Goal: Task Accomplishment & Management: Manage account settings

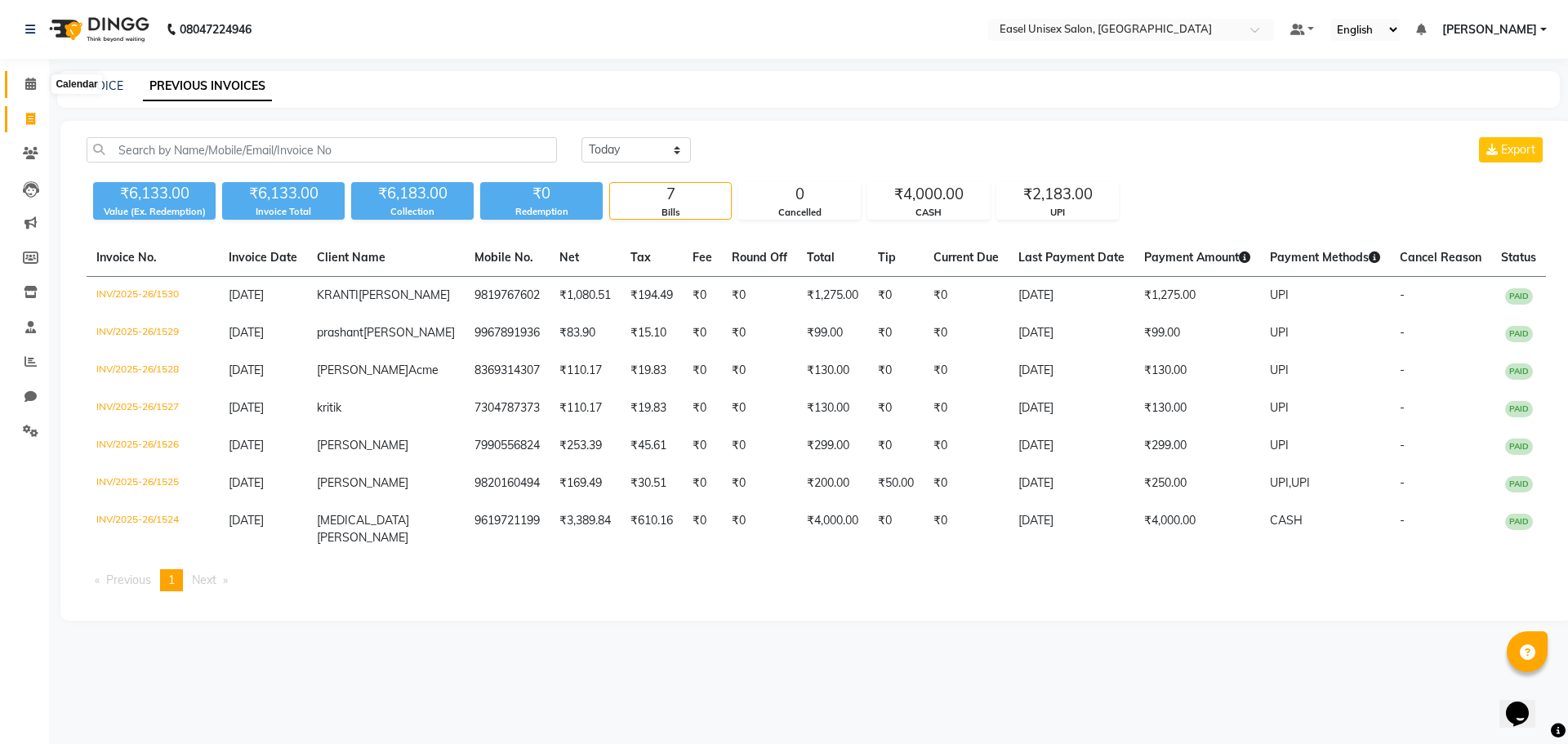
click at [26, 85] on icon at bounding box center [31, 83] width 11 height 12
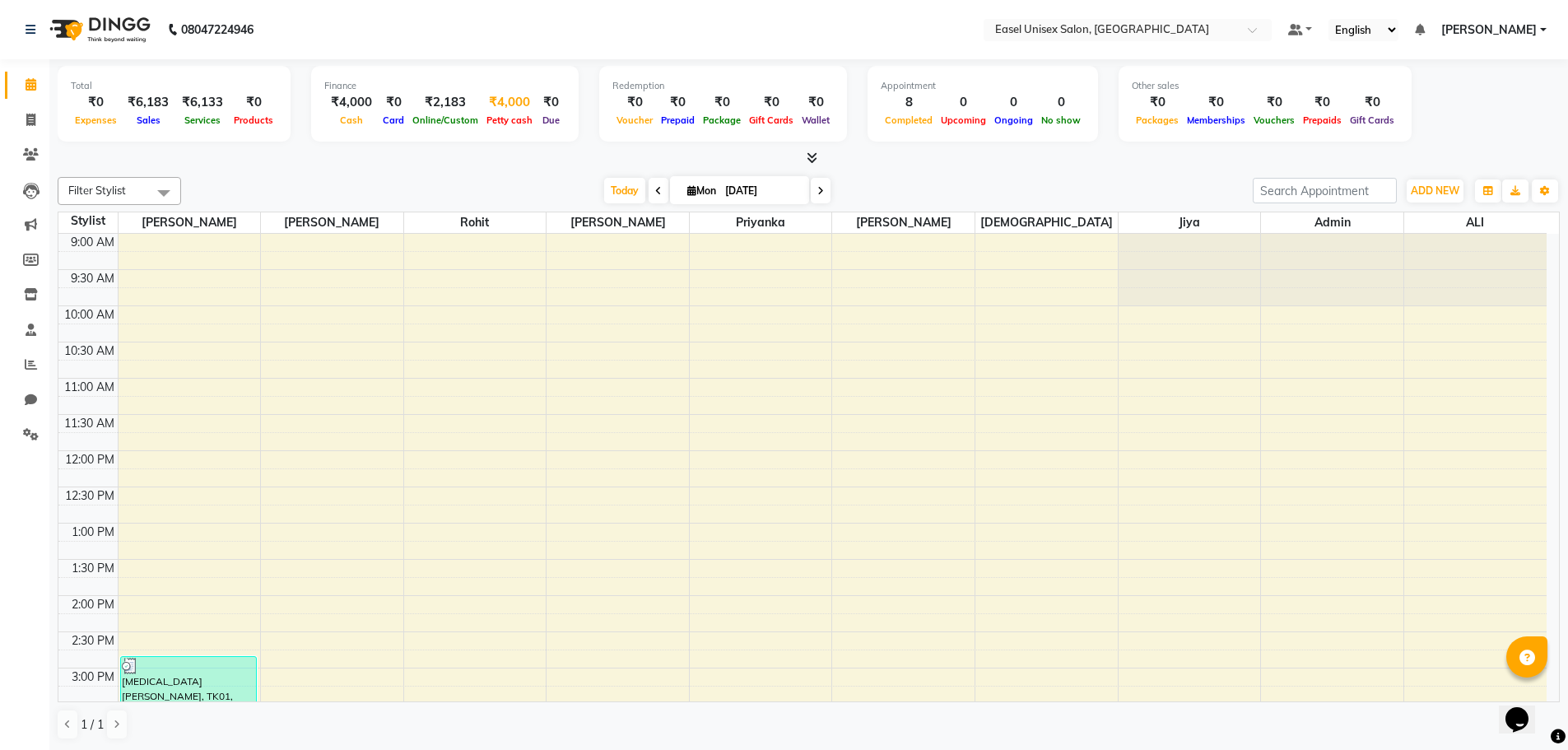
click at [501, 109] on div "₹4,000" at bounding box center [509, 103] width 54 height 19
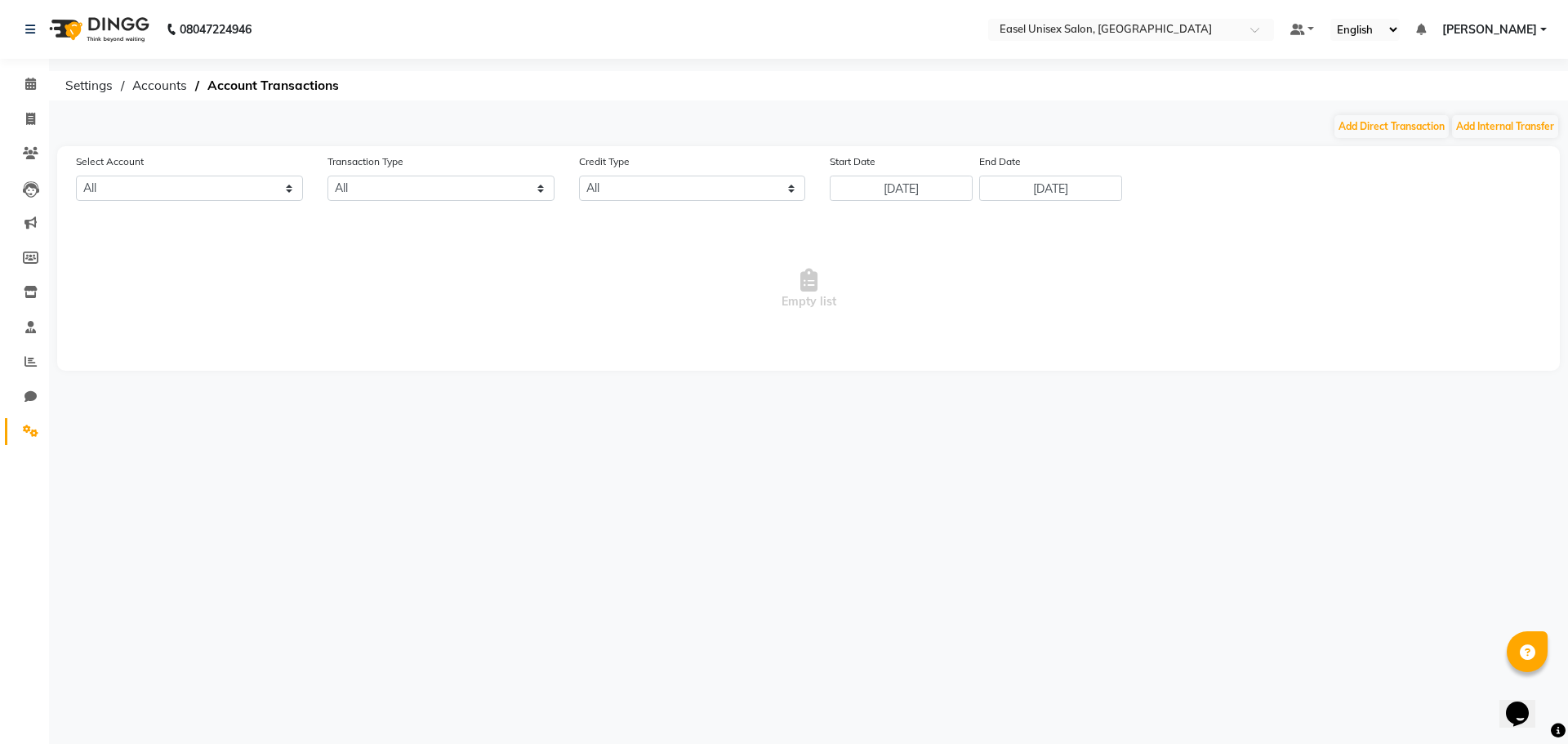
select select "7602"
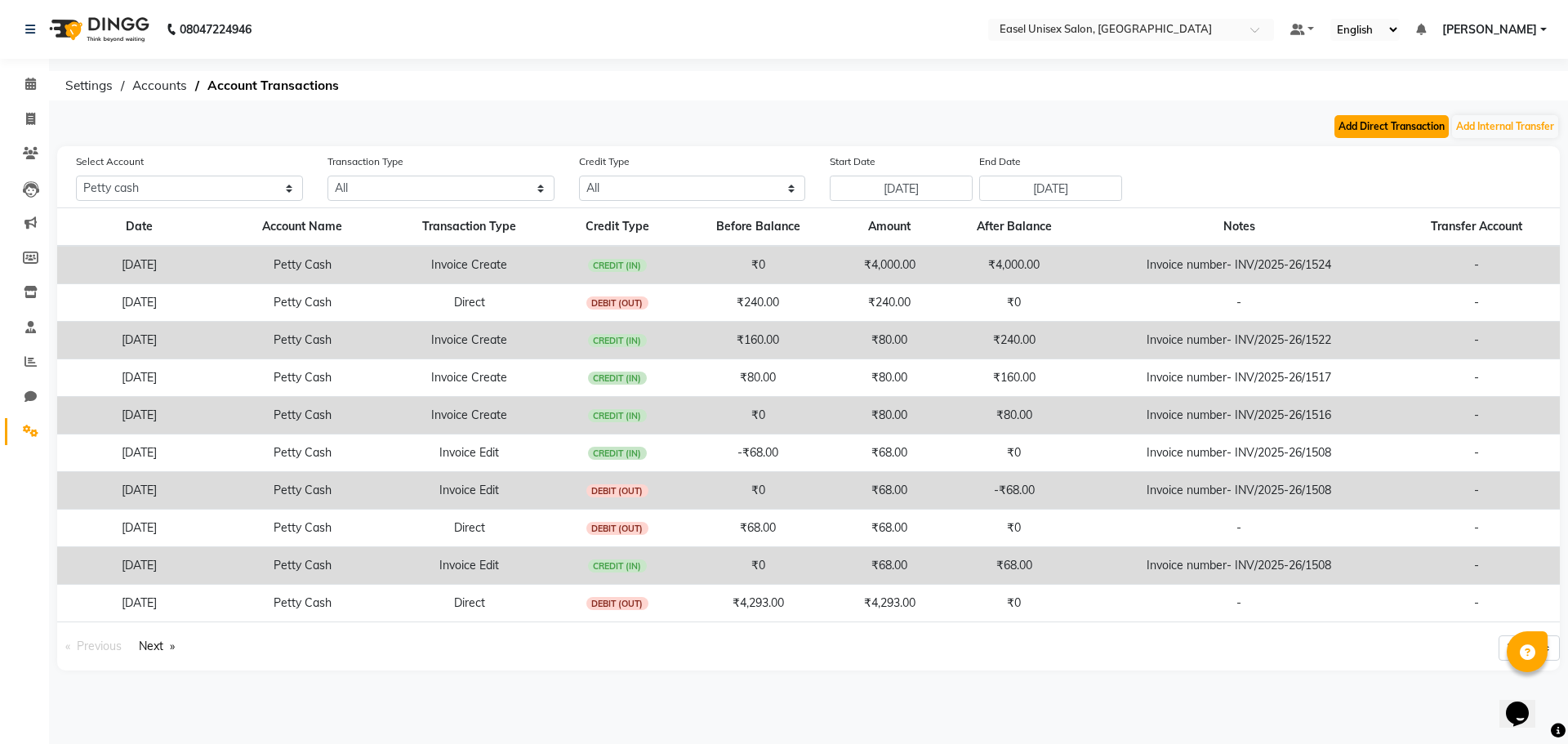
click at [1395, 124] on button "Add Direct Transaction" at bounding box center [1392, 126] width 114 height 23
select select "direct"
select select "7602"
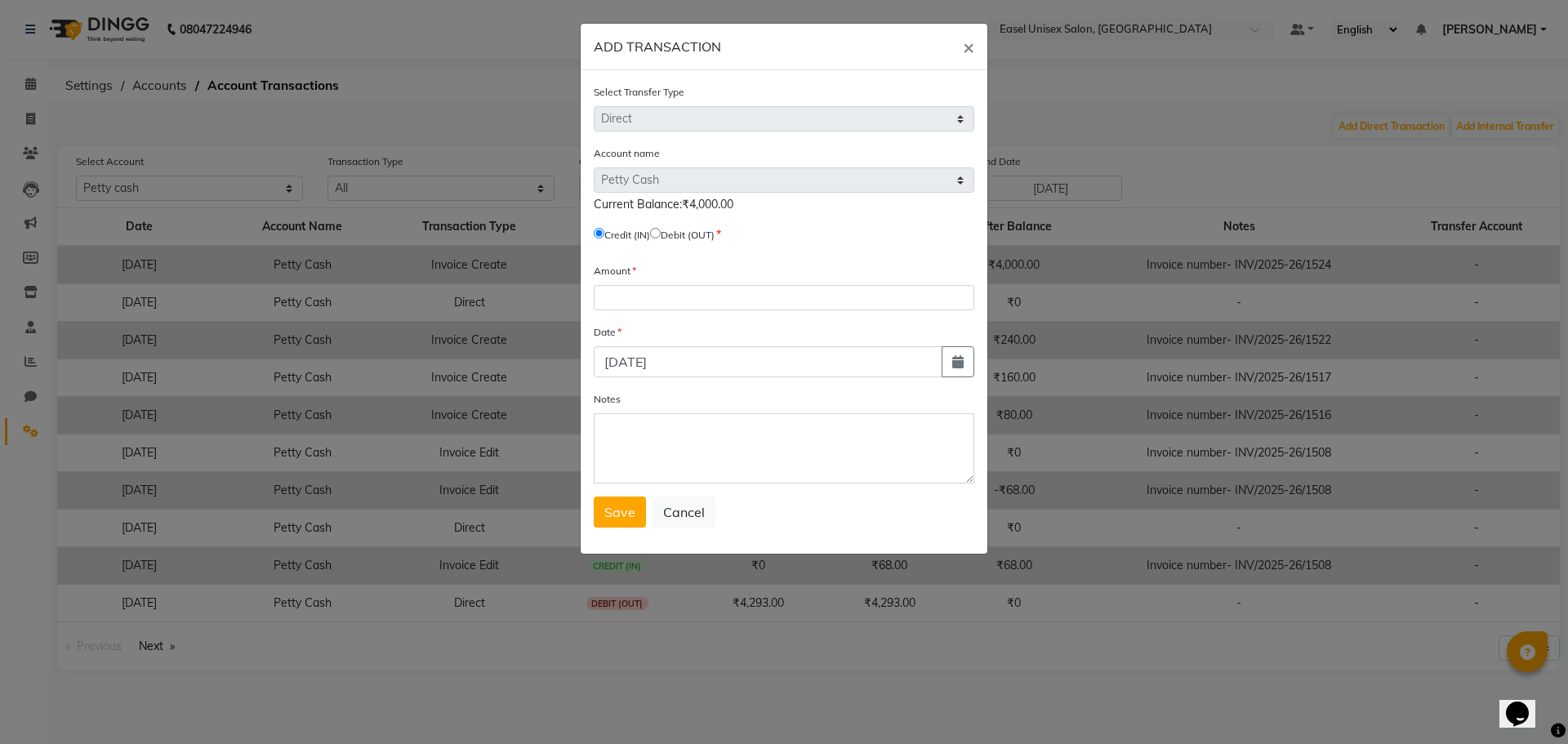
click at [660, 233] on input "radio" at bounding box center [656, 233] width 11 height 11
radio input "true"
click at [666, 297] on input "number" at bounding box center [784, 298] width 381 height 25
type input "4000"
click at [612, 513] on span "Save" at bounding box center [620, 512] width 31 height 16
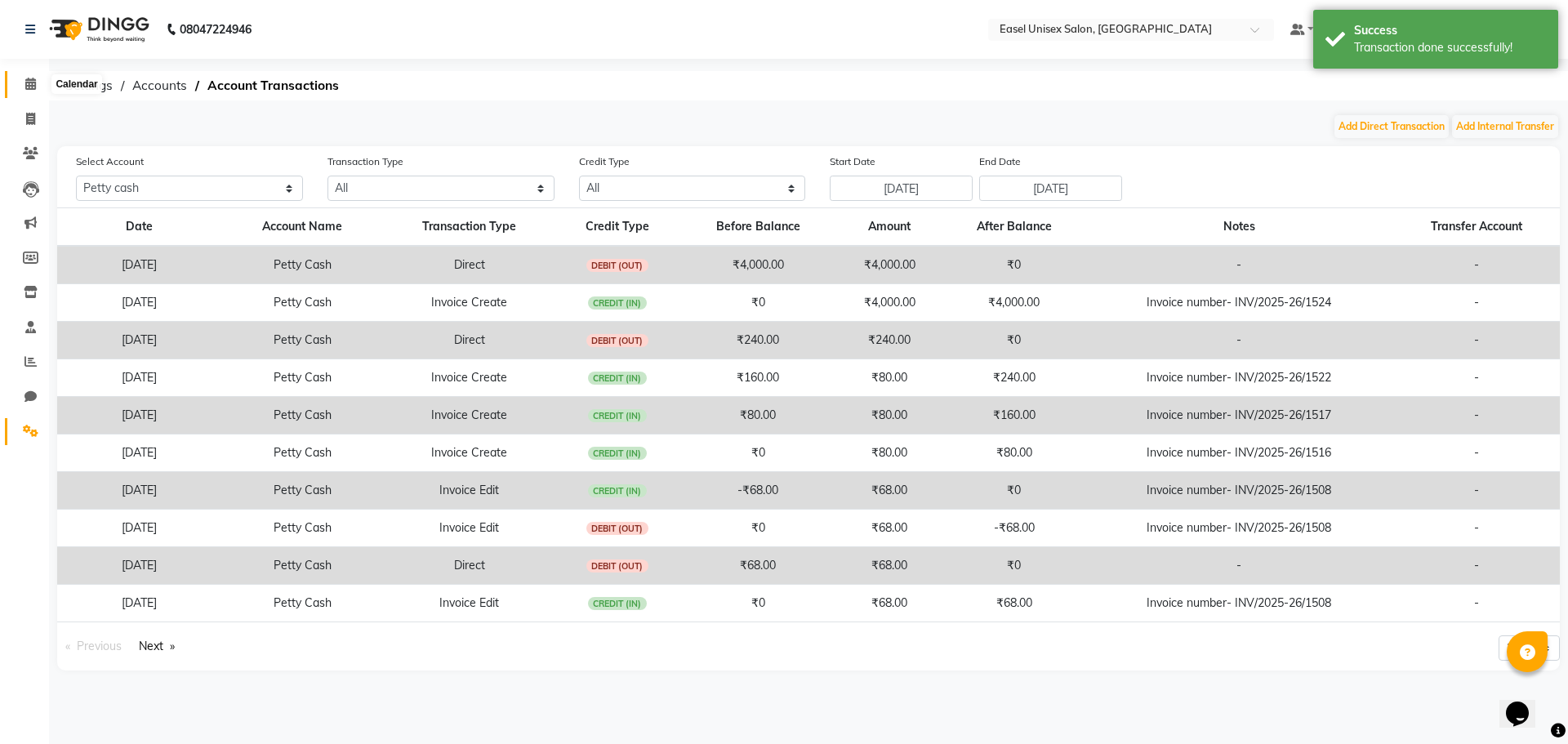
click at [24, 84] on span at bounding box center [30, 84] width 28 height 19
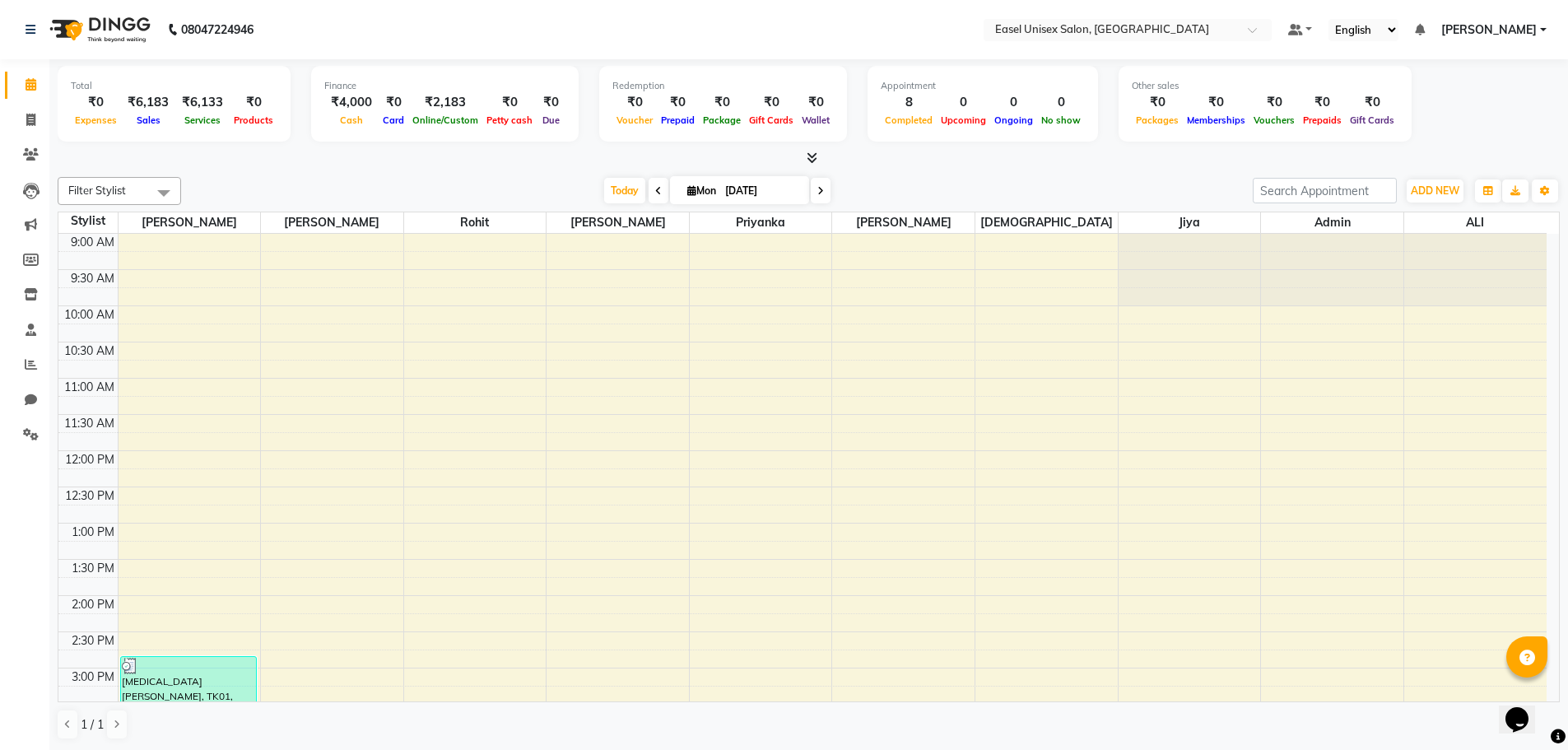
click at [540, 111] on div "Due" at bounding box center [550, 119] width 28 height 17
click at [540, 104] on div "₹0" at bounding box center [550, 103] width 28 height 19
